Goal: Task Accomplishment & Management: Use online tool/utility

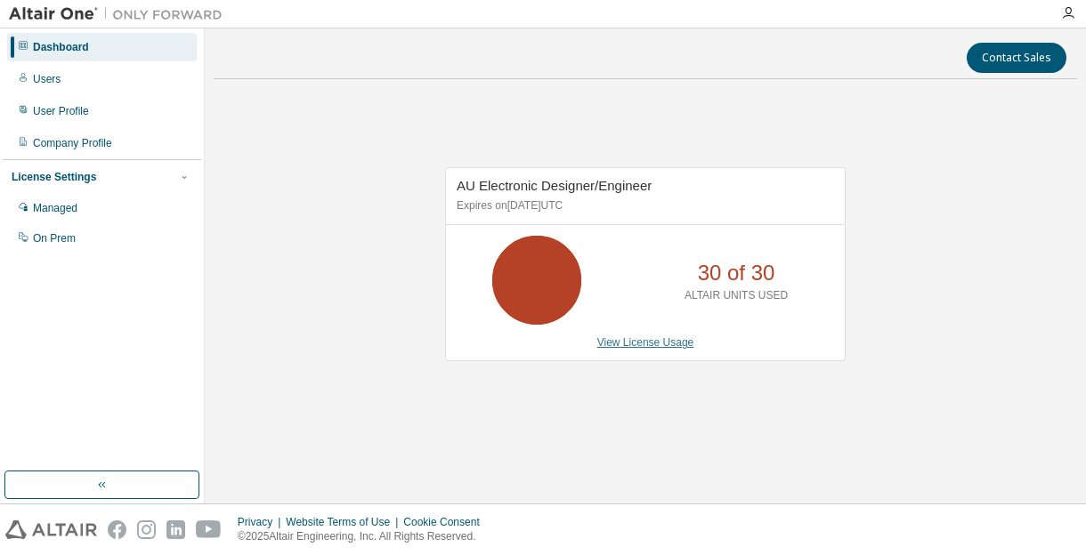
click at [646, 342] on link "View License Usage" at bounding box center [645, 342] width 97 height 12
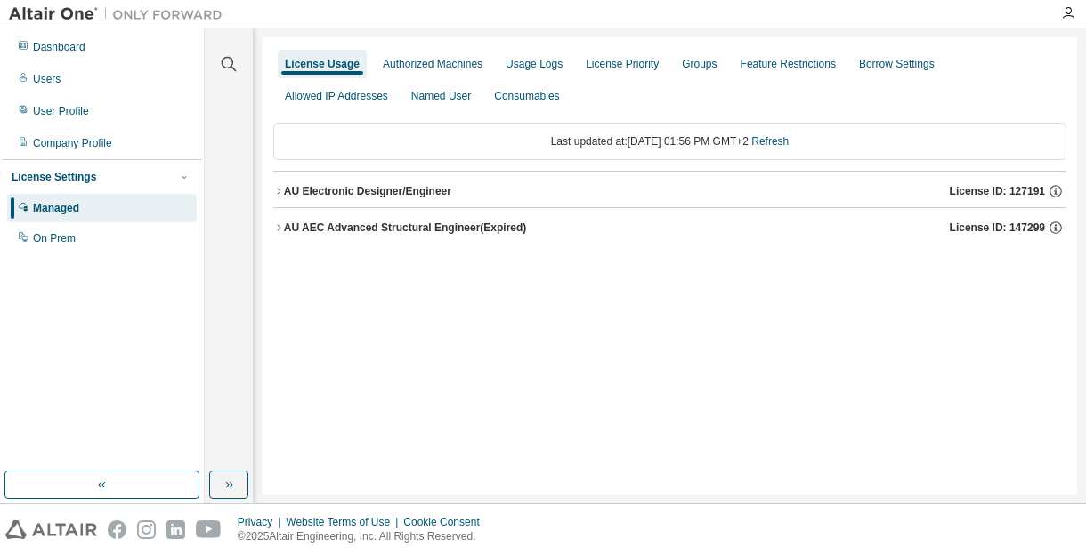
click at [278, 186] on icon "button" at bounding box center [278, 191] width 11 height 11
